Goal: Task Accomplishment & Management: Use online tool/utility

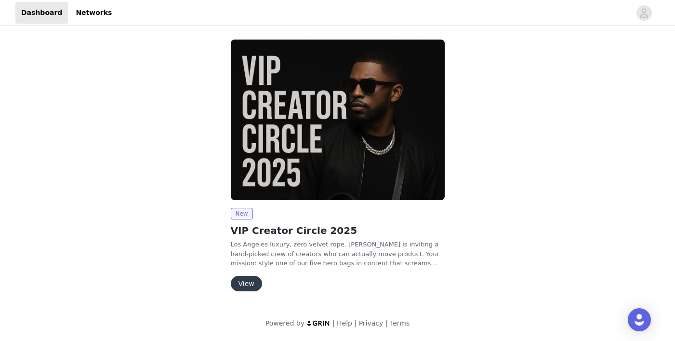
click at [246, 280] on button "View" at bounding box center [246, 283] width 31 height 15
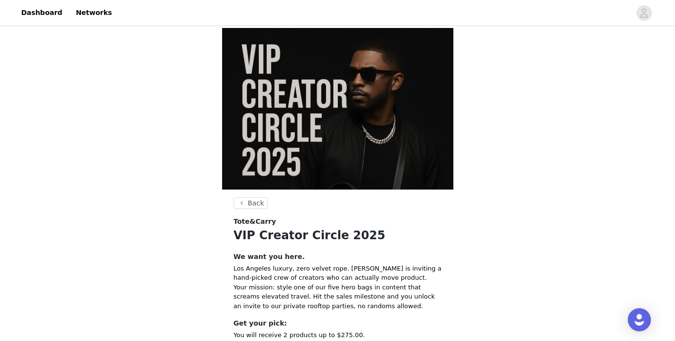
scroll to position [22, 0]
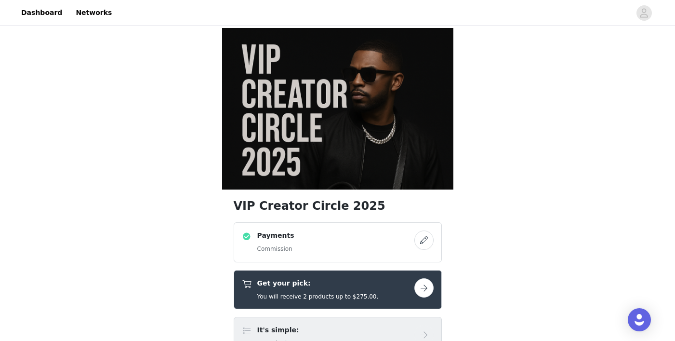
click at [423, 278] on button "button" at bounding box center [423, 287] width 19 height 19
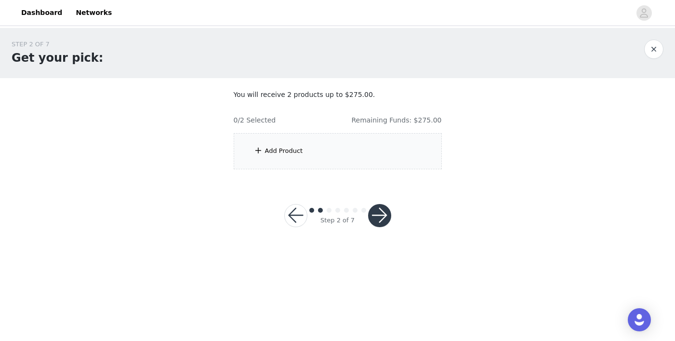
click at [277, 151] on div "Add Product" at bounding box center [284, 151] width 38 height 10
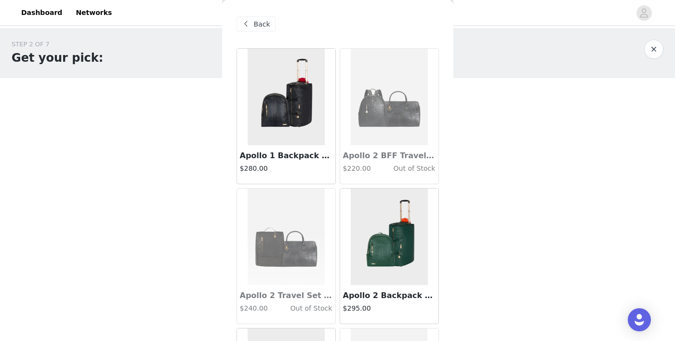
scroll to position [173, 0]
